Goal: Communication & Community: Answer question/provide support

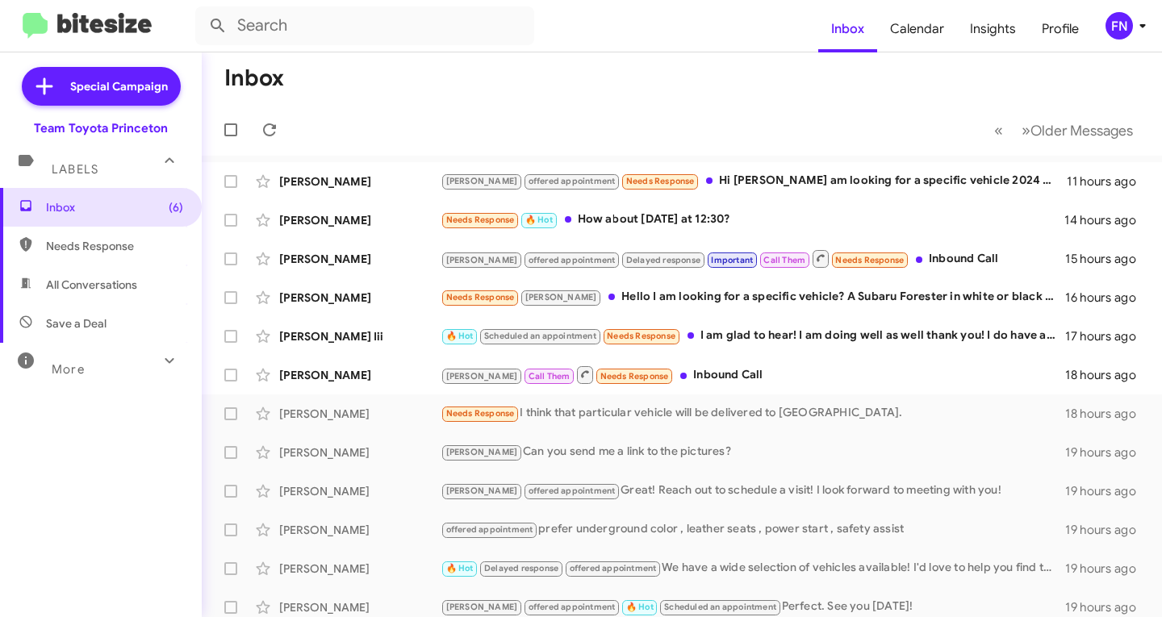
click at [1114, 21] on div "FN" at bounding box center [1118, 25] width 27 height 27
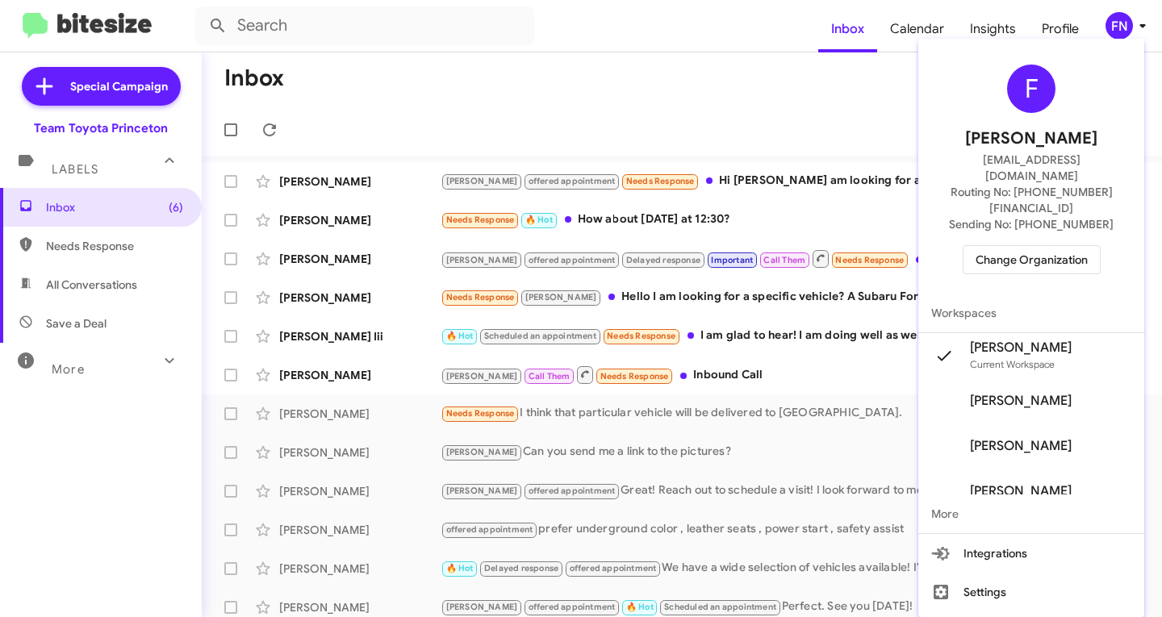
click at [1039, 246] on span "Change Organization" at bounding box center [1031, 259] width 112 height 27
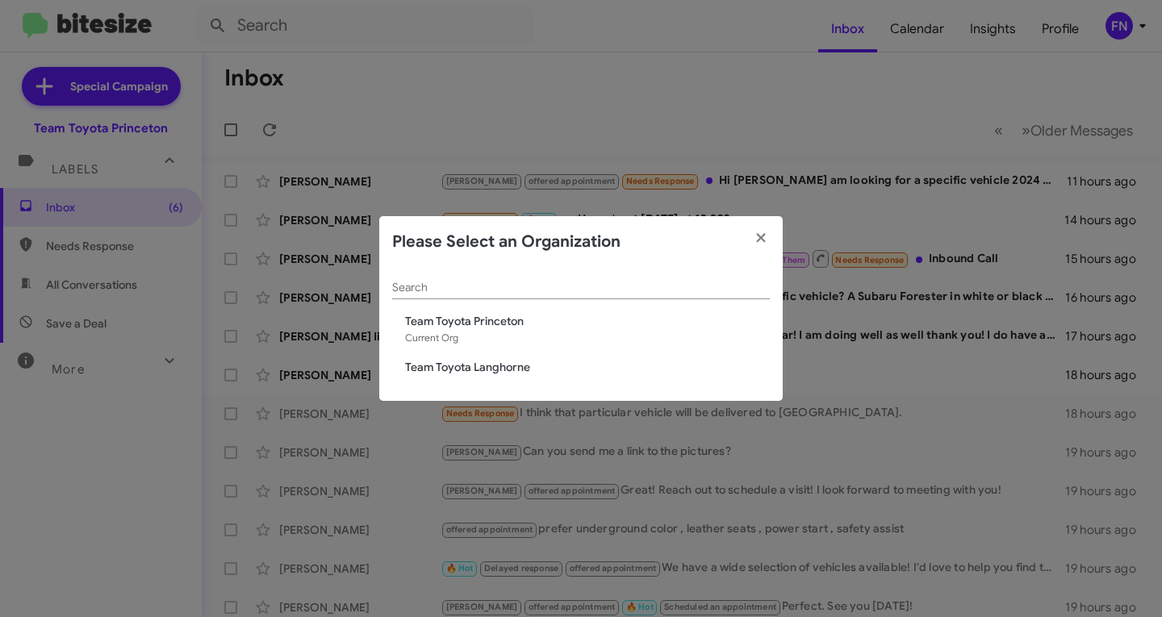
click at [488, 364] on span "Team Toyota Langhorne" at bounding box center [587, 367] width 365 height 16
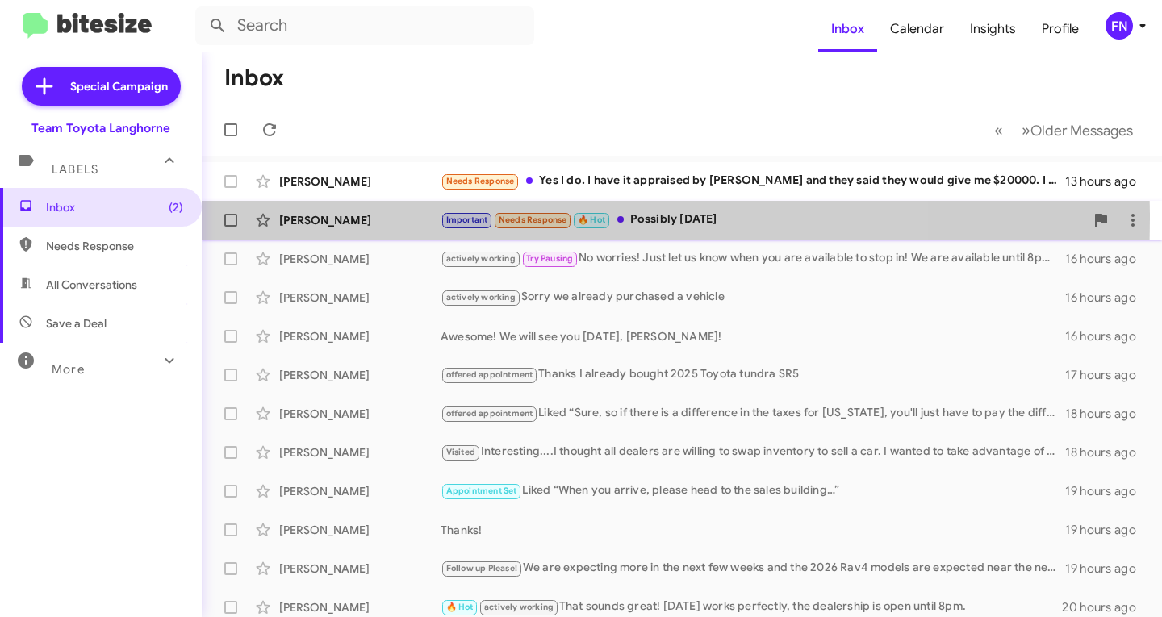
click at [321, 219] on div "[PERSON_NAME]" at bounding box center [359, 220] width 161 height 16
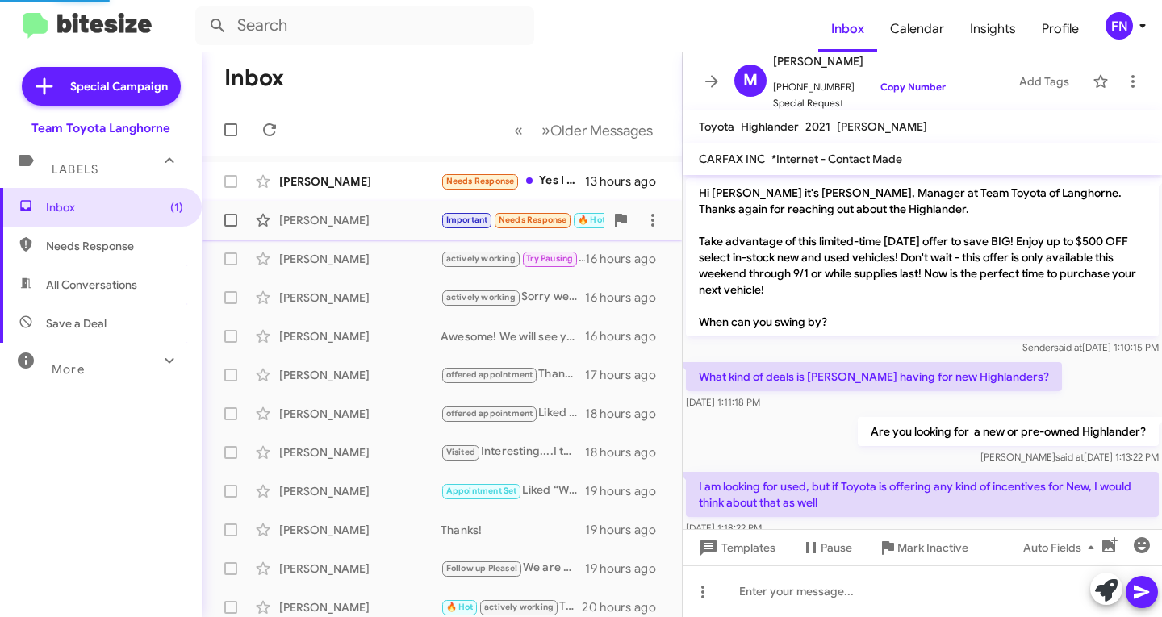
scroll to position [827, 0]
